Goal: Check status: Check status

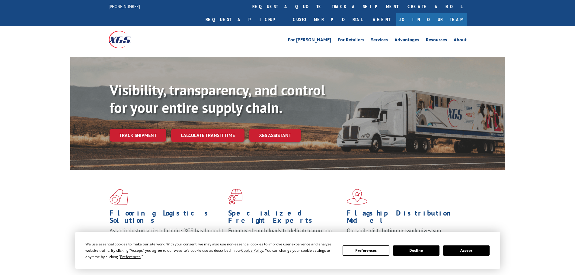
click at [141, 129] on link "Track shipment" at bounding box center [138, 135] width 57 height 13
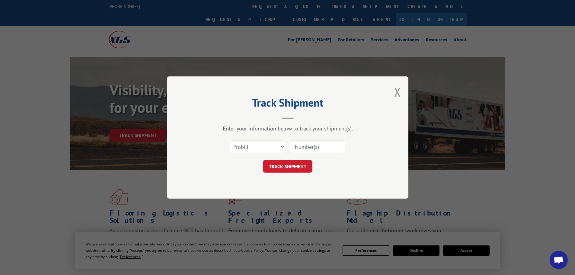
click at [310, 150] on input at bounding box center [318, 146] width 56 height 13
paste input "17523432"
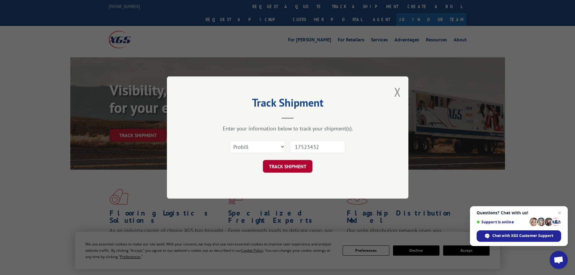
type input "17523432"
click at [290, 169] on button "TRACK SHIPMENT" at bounding box center [288, 166] width 50 height 13
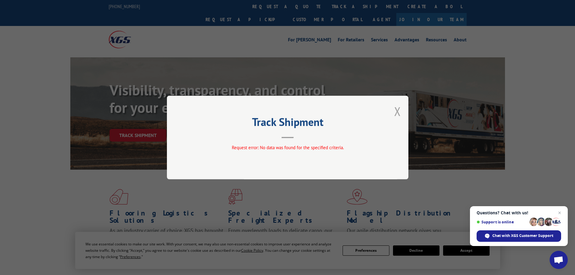
click at [395, 113] on button "Close modal" at bounding box center [397, 111] width 7 height 16
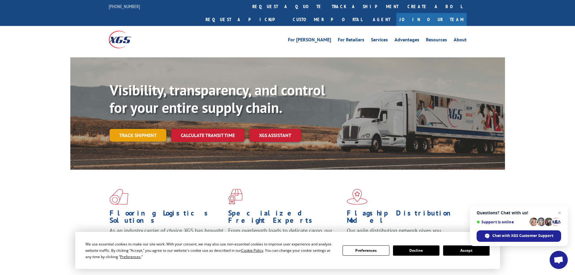
click at [134, 129] on link "Track shipment" at bounding box center [138, 135] width 57 height 13
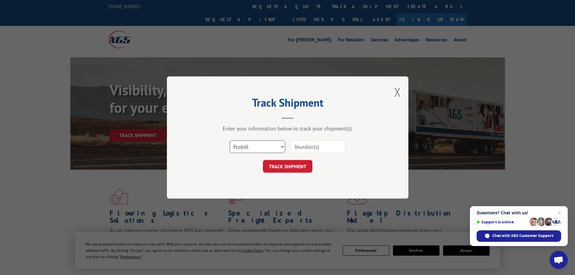
click at [275, 148] on select "Select category... Probill BOL PO" at bounding box center [258, 146] width 56 height 13
click at [307, 149] on input at bounding box center [318, 146] width 56 height 13
paste input "17523432"
type input "17523432"
click at [302, 168] on button "TRACK SHIPMENT" at bounding box center [288, 166] width 50 height 13
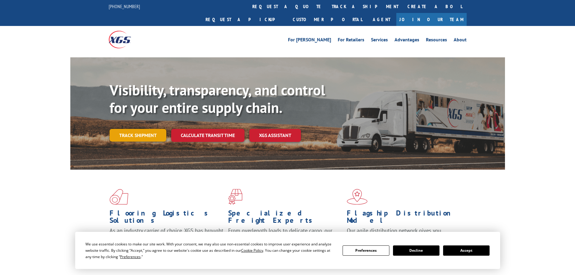
click at [146, 129] on link "Track shipment" at bounding box center [138, 135] width 57 height 13
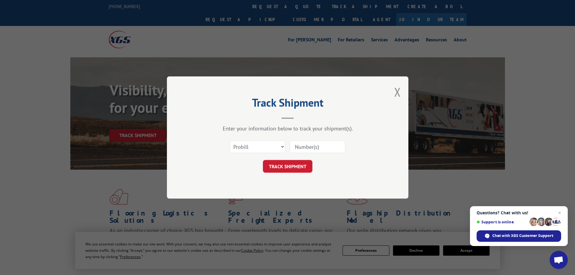
click at [313, 151] on input at bounding box center [318, 146] width 56 height 13
paste input "17523432"
type input "17523432"
click at [300, 165] on button "TRACK SHIPMENT" at bounding box center [288, 166] width 50 height 13
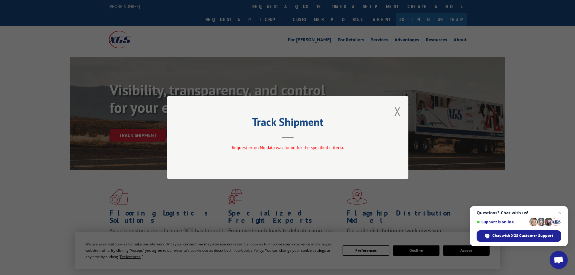
click at [250, 147] on span "Request error: No data was found for the specified criteria." at bounding box center [288, 148] width 112 height 6
drag, startPoint x: 396, startPoint y: 110, endPoint x: 309, endPoint y: 131, distance: 89.8
click at [393, 112] on div "Track Shipment Request error: No data was found for the specified criteria." at bounding box center [288, 138] width 242 height 84
click at [396, 112] on button "Close modal" at bounding box center [397, 111] width 7 height 16
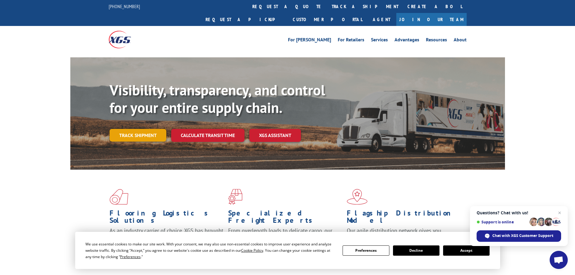
click at [149, 129] on link "Track shipment" at bounding box center [138, 135] width 57 height 13
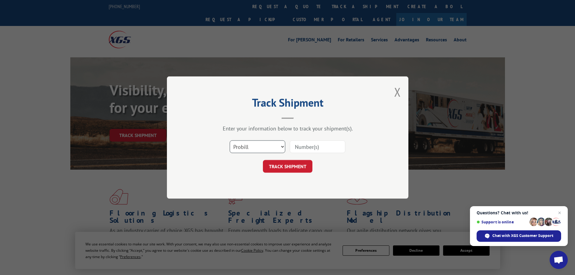
click at [259, 140] on select "Select category... Probill BOL PO" at bounding box center [258, 146] width 56 height 13
select select "bol"
click at [230, 140] on select "Select category... Probill BOL PO" at bounding box center [258, 146] width 56 height 13
click at [301, 156] on div "Select category... Probill BOL PO" at bounding box center [287, 147] width 181 height 20
click at [305, 146] on input at bounding box center [318, 146] width 56 height 13
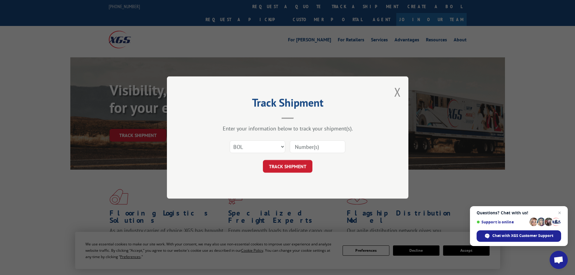
paste input "17523432"
type input "17523432"
click at [297, 167] on button "TRACK SHIPMENT" at bounding box center [288, 166] width 50 height 13
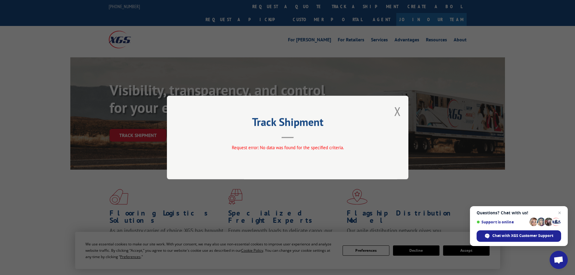
click at [401, 110] on div "Track Shipment Request error: No data was found for the specified criteria." at bounding box center [288, 138] width 242 height 84
click at [398, 115] on button "Close modal" at bounding box center [397, 111] width 7 height 16
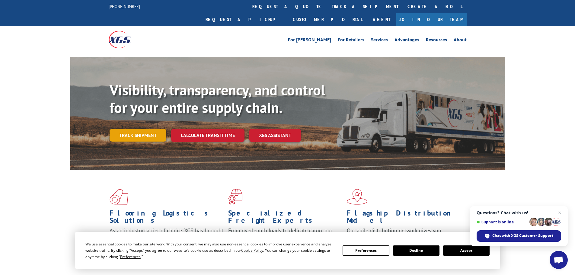
click at [132, 129] on link "Track shipment" at bounding box center [138, 135] width 57 height 13
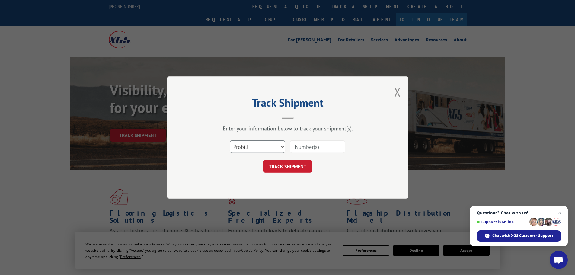
click at [261, 148] on select "Select category... Probill BOL PO" at bounding box center [258, 146] width 56 height 13
select select "po"
click at [230, 140] on select "Select category... Probill BOL PO" at bounding box center [258, 146] width 56 height 13
click at [313, 147] on input at bounding box center [318, 146] width 56 height 13
paste input "61537249"
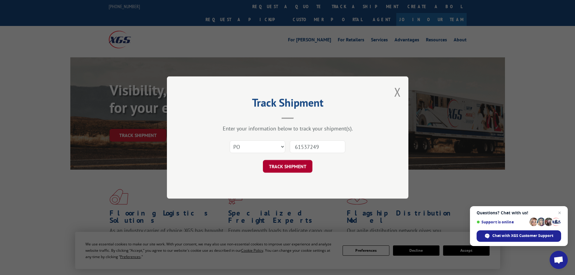
type input "61537249"
click at [301, 163] on button "TRACK SHIPMENT" at bounding box center [288, 166] width 50 height 13
